Goal: Communication & Community: Answer question/provide support

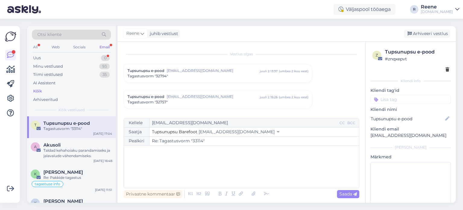
scroll to position [2562, 0]
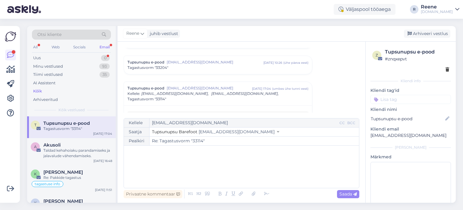
click at [106, 46] on div "Email" at bounding box center [104, 47] width 13 height 8
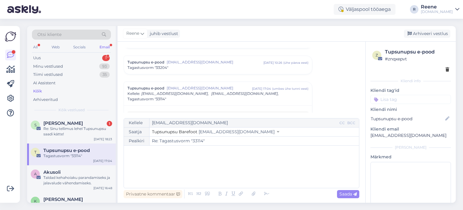
click at [101, 47] on div "Email" at bounding box center [104, 47] width 13 height 8
click at [71, 125] on span "[PERSON_NAME]" at bounding box center [62, 122] width 39 height 5
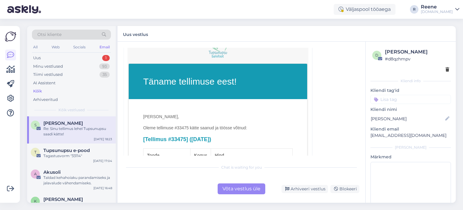
scroll to position [181, 0]
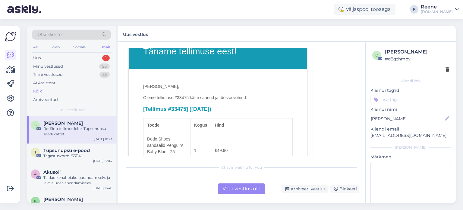
click at [185, 96] on p "Oleme tellimuse #33475 kätte saanud ja töösse võtnud:" at bounding box center [218, 97] width 150 height 6
copy p "33475"
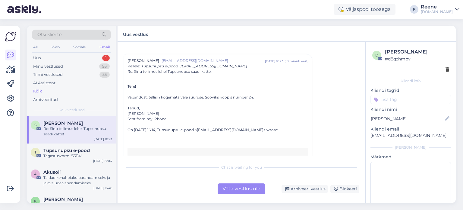
scroll to position [0, 0]
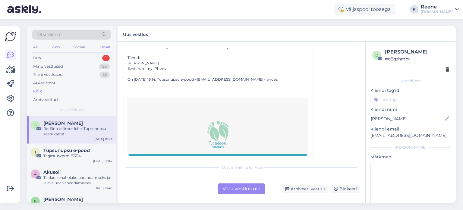
click at [239, 191] on div "Võta vestlus üle" at bounding box center [242, 188] width 48 height 11
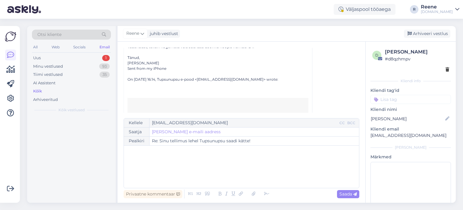
scroll to position [16, 0]
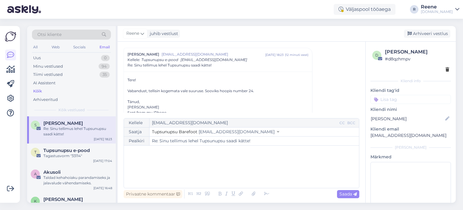
click at [150, 152] on p "﻿" at bounding box center [241, 151] width 229 height 6
click at [265, 193] on icon at bounding box center [266, 193] width 9 height 8
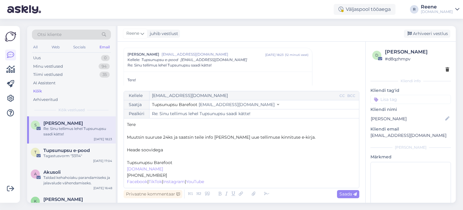
click at [150, 159] on p "﻿" at bounding box center [241, 156] width 229 height 6
click at [351, 193] on span "Saada" at bounding box center [347, 193] width 17 height 5
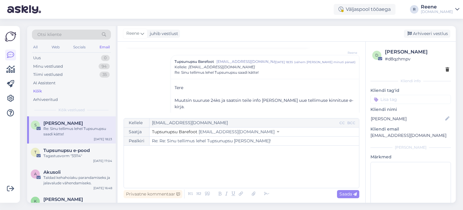
click at [406, 98] on input at bounding box center [410, 99] width 80 height 9
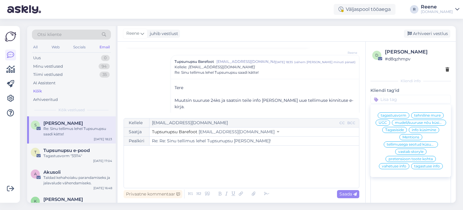
click at [425, 146] on span "tellimusega seotud küsumus" at bounding box center [411, 144] width 48 height 4
type input "Re: Sinu tellimus lehel Tupsunupsu saadi kätte!"
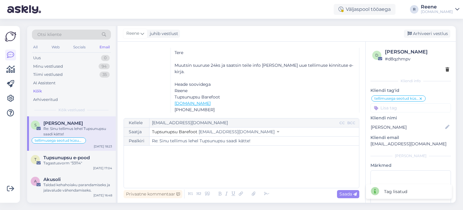
scroll to position [476, 0]
